Goal: Complete application form: Complete application form

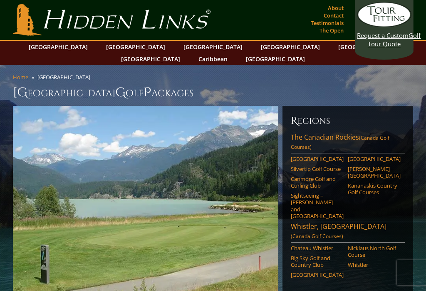
click at [127, 44] on link "[GEOGRAPHIC_DATA]" at bounding box center [135, 47] width 67 height 12
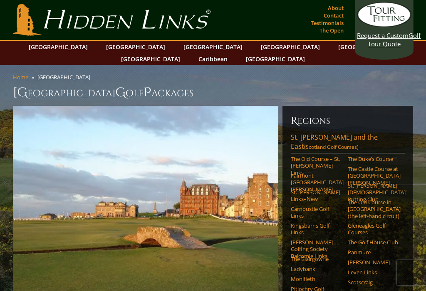
click at [326, 132] on link "[GEOGRAPHIC_DATA][PERSON_NAME] and the East (Scotland Golf Courses)" at bounding box center [348, 142] width 114 height 21
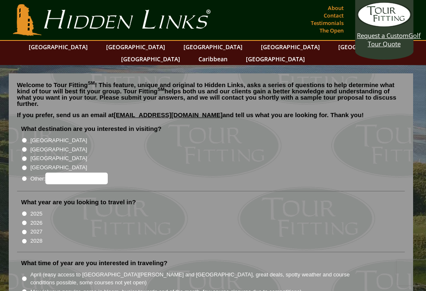
click at [26, 147] on input "[GEOGRAPHIC_DATA]" at bounding box center [24, 149] width 5 height 5
radio input "true"
click at [25, 220] on input "2026" at bounding box center [24, 222] width 5 height 5
radio input "true"
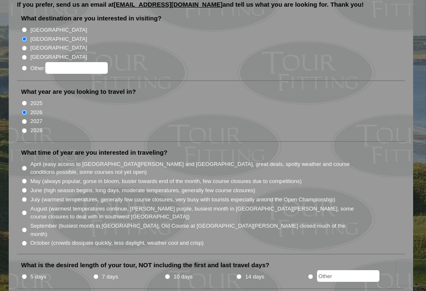
scroll to position [114, 0]
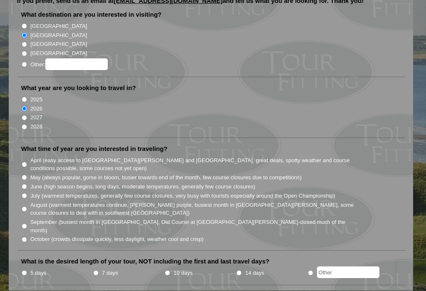
click at [27, 184] on input "June (high season begins, long days, moderate temperatures, generally few cours…" at bounding box center [24, 186] width 5 height 5
radio input "true"
click at [97, 270] on input "7 days" at bounding box center [95, 272] width 5 height 5
radio input "true"
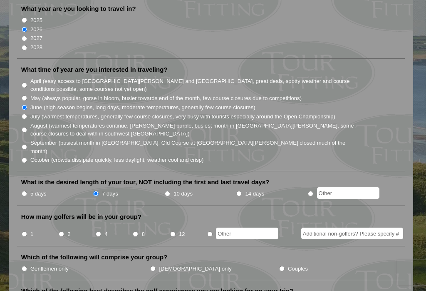
scroll to position [196, 0]
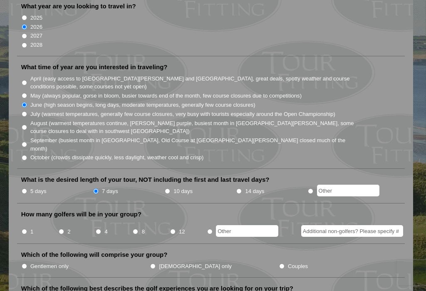
click at [62, 229] on input "2" at bounding box center [61, 231] width 5 height 5
radio input "true"
click at [45, 262] on label "Gentlemen only" at bounding box center [49, 266] width 38 height 8
click at [27, 263] on input "Gentlemen only" at bounding box center [24, 265] width 5 height 5
radio input "true"
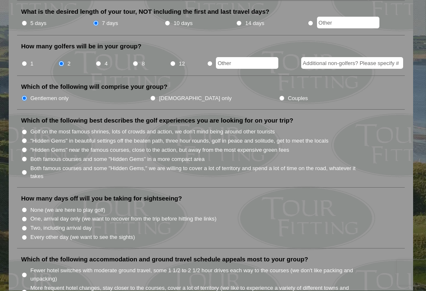
scroll to position [365, 0]
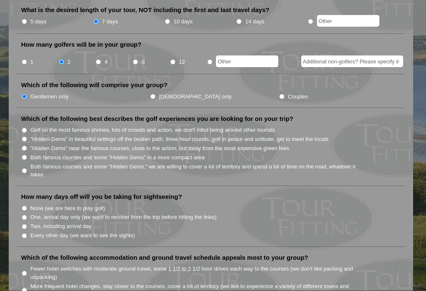
click at [27, 224] on input "Two, including arrival day" at bounding box center [24, 226] width 5 height 5
radio input "true"
click at [34, 154] on label "Both famous courses and some "Hidden Gems" in a more compact area" at bounding box center [117, 158] width 175 height 8
click at [27, 155] on input "Both famous courses and some "Hidden Gems" in a more compact area" at bounding box center [24, 157] width 5 height 5
radio input "true"
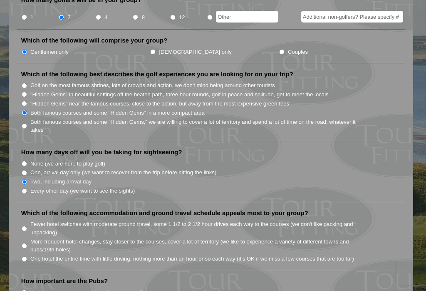
scroll to position [410, 0]
click at [46, 219] on label "Fewer hotel switches with moderate ground travel, some 1 1/2 to 2 1/2 hour driv…" at bounding box center [194, 227] width 329 height 16
click at [27, 225] on input "Fewer hotel switches with moderate ground travel, some 1 1/2 to 2 1/2 hour driv…" at bounding box center [24, 227] width 5 height 5
radio input "true"
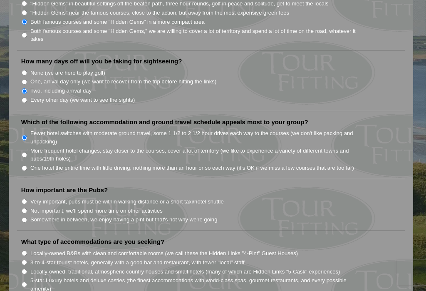
scroll to position [506, 0]
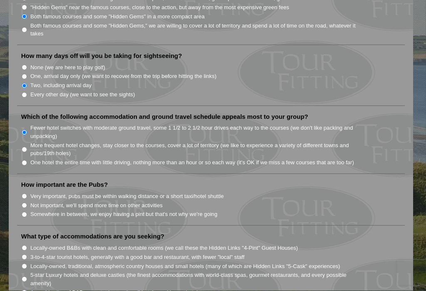
click at [97, 210] on label "Somewhere in between, we enjoy having a pint but that's not why we're going" at bounding box center [123, 214] width 187 height 8
click at [27, 212] on input "Somewhere in between, we enjoy having a pint but that's not why we're going" at bounding box center [24, 214] width 5 height 5
radio input "true"
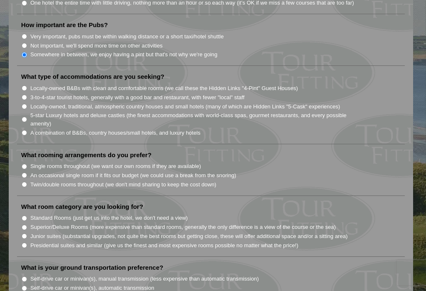
scroll to position [668, 0]
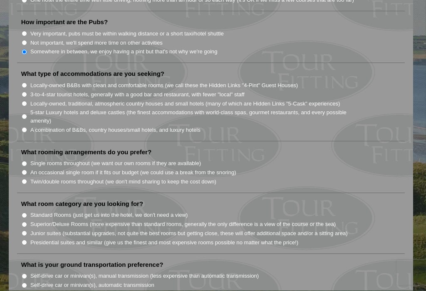
click at [83, 100] on label "Locally-owned, traditional, atmospheric country houses and small hotels (many o…" at bounding box center [185, 104] width 310 height 8
click at [27, 101] on input "Locally-owned, traditional, atmospheric country houses and small hotels (many o…" at bounding box center [24, 103] width 5 height 5
radio input "true"
click at [138, 160] on label "Single rooms throughout (we want our own rooms if they are available)" at bounding box center [115, 164] width 171 height 8
click at [27, 161] on input "Single rooms throughout (we want our own rooms if they are available)" at bounding box center [24, 163] width 5 height 5
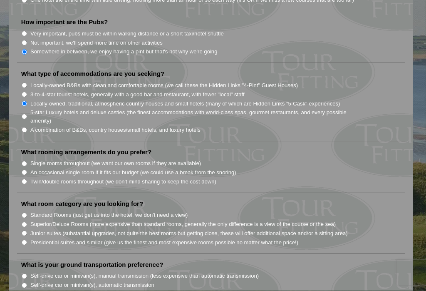
radio input "true"
click at [79, 169] on label "An occasional single room if it fits our budget (we could use a break from the …" at bounding box center [133, 173] width 206 height 8
click at [27, 170] on input "An occasional single room if it fits our budget (we could use a break from the …" at bounding box center [24, 172] width 5 height 5
radio input "true"
click at [70, 178] on label "Twin/double rooms throughout (we don't mind sharing to keep the cost down)" at bounding box center [123, 182] width 186 height 8
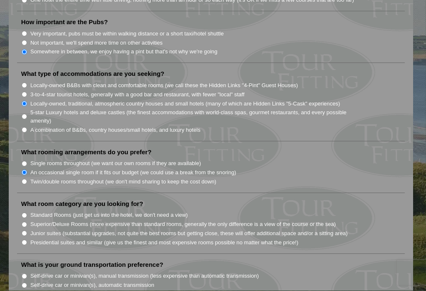
click at [27, 179] on input "Twin/double rooms throughout (we don't mind sharing to keep the cost down)" at bounding box center [24, 181] width 5 height 5
radio input "true"
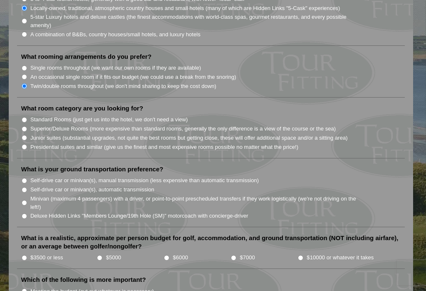
scroll to position [768, 0]
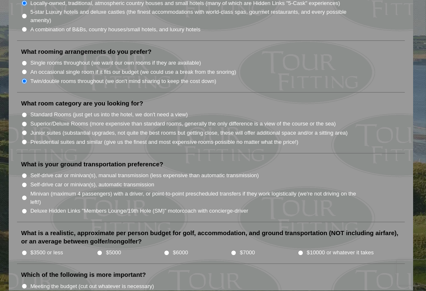
click at [91, 111] on label "Standard Rooms (just get us into the hotel, we don't need a view)" at bounding box center [109, 115] width 158 height 8
click at [27, 112] on input "Standard Rooms (just get us into the hotel, we don't need a view)" at bounding box center [24, 114] width 5 height 5
radio input "true"
click at [38, 172] on label "Self-drive car or minivan(s), manual transmission (less expensive than automati…" at bounding box center [144, 176] width 229 height 8
click at [27, 173] on input "Self-drive car or minivan(s), manual transmission (less expensive than automati…" at bounding box center [24, 175] width 5 height 5
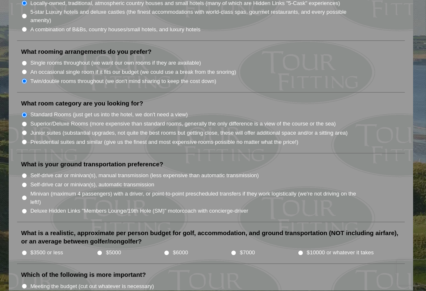
radio input "true"
click at [119, 249] on label "$5000" at bounding box center [113, 253] width 15 height 8
click at [102, 250] on input "$5000" at bounding box center [99, 252] width 5 height 5
radio input "true"
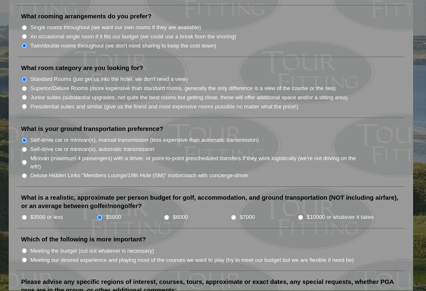
scroll to position [813, 0]
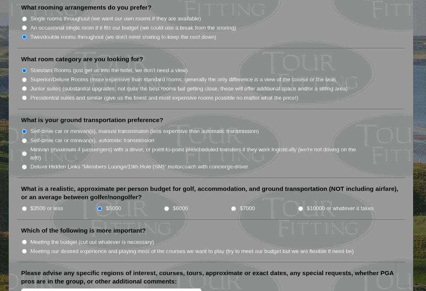
click at [168, 206] on input "$6000" at bounding box center [166, 208] width 5 height 5
radio input "true"
click at [142, 247] on label "Meeting our desired experience and playing most of the courses we want to play …" at bounding box center [192, 251] width 324 height 8
click at [27, 248] on input "Meeting our desired experience and playing most of the courses we want to play …" at bounding box center [24, 250] width 5 height 5
radio input "true"
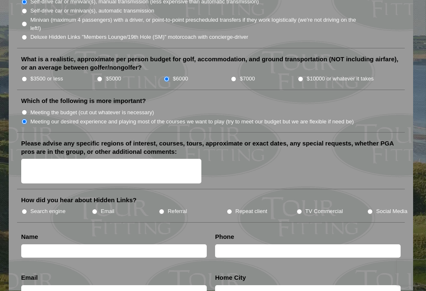
scroll to position [943, 0]
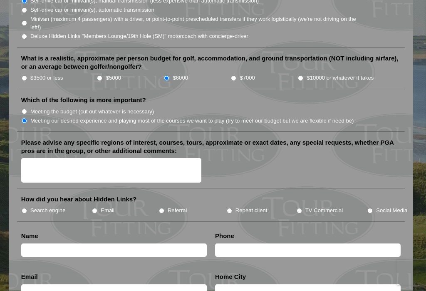
click at [306, 207] on label "TV Commercial" at bounding box center [324, 211] width 37 height 8
click at [302, 208] on input "TV Commercial" at bounding box center [299, 210] width 5 height 5
radio input "true"
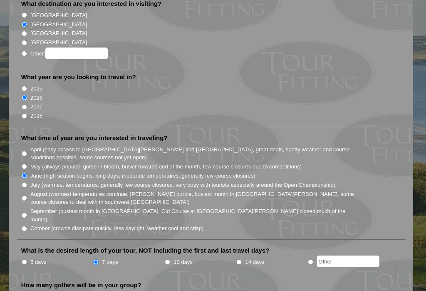
scroll to position [0, 0]
